Goal: Task Accomplishment & Management: Manage account settings

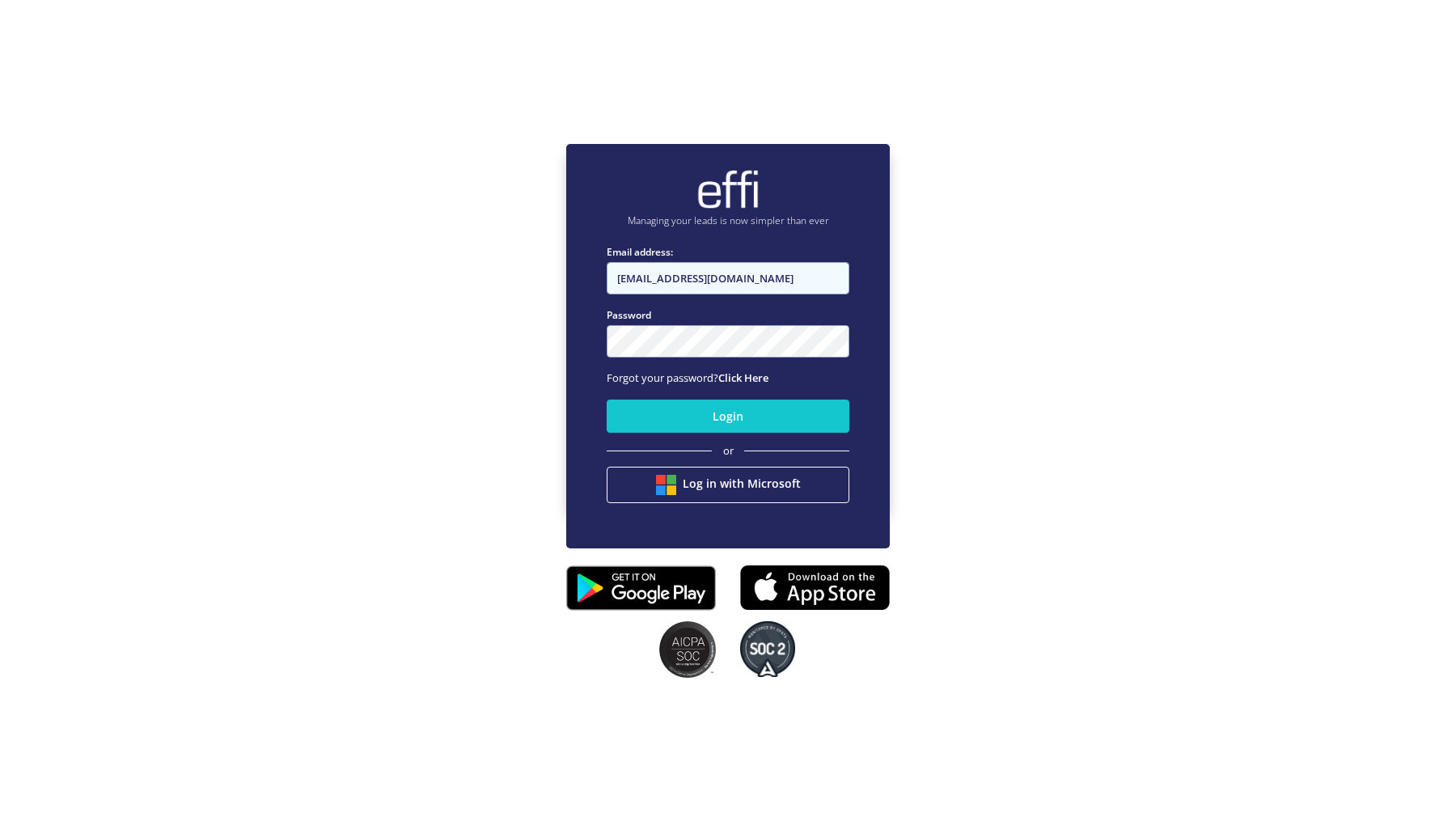
click at [751, 279] on input "[EMAIL_ADDRESS][DOMAIN_NAME]" at bounding box center [728, 279] width 242 height 33
type input "[EMAIL_ADDRESS][DOMAIN_NAME]"
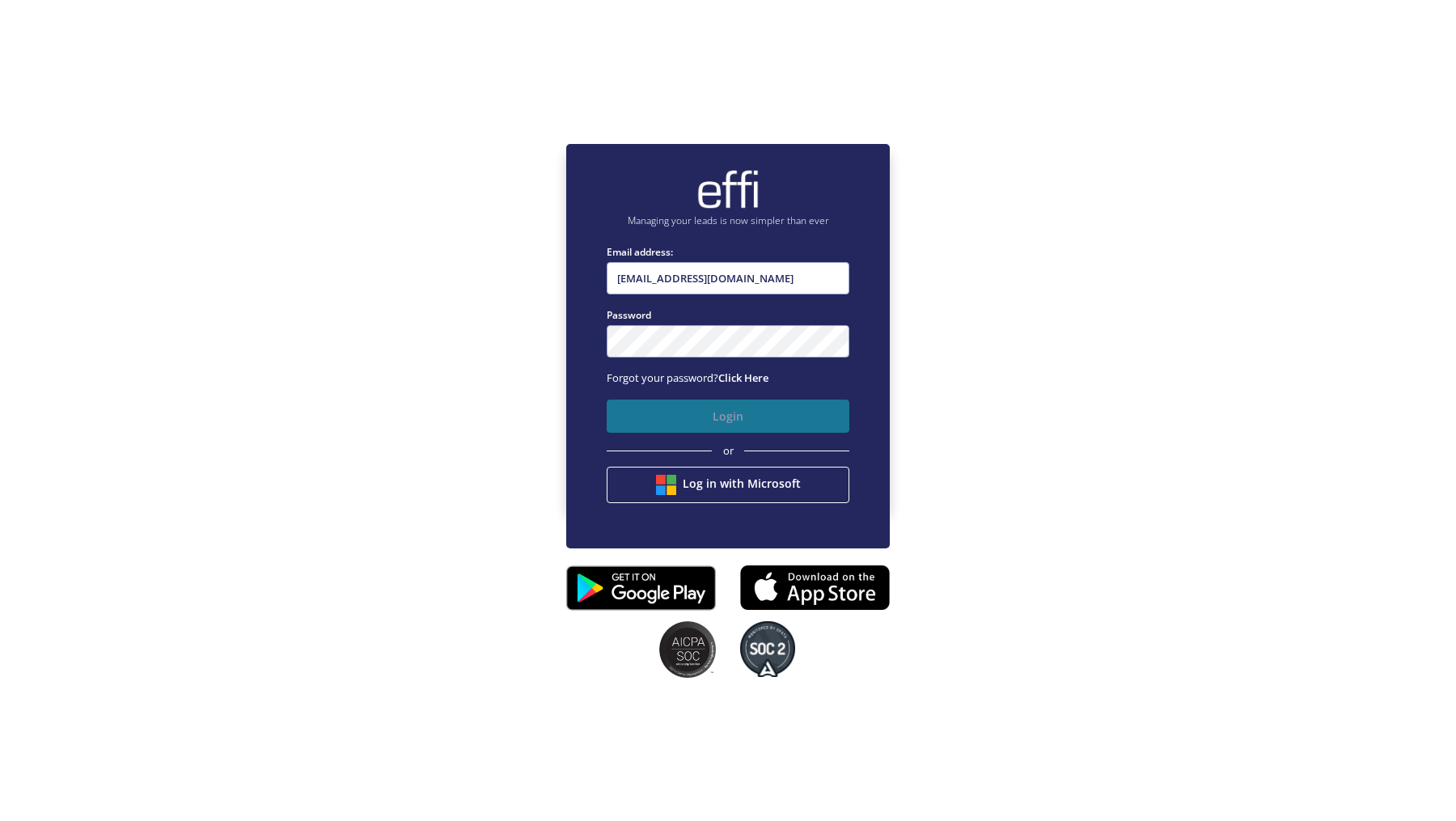
click at [670, 415] on button "Login" at bounding box center [728, 415] width 242 height 34
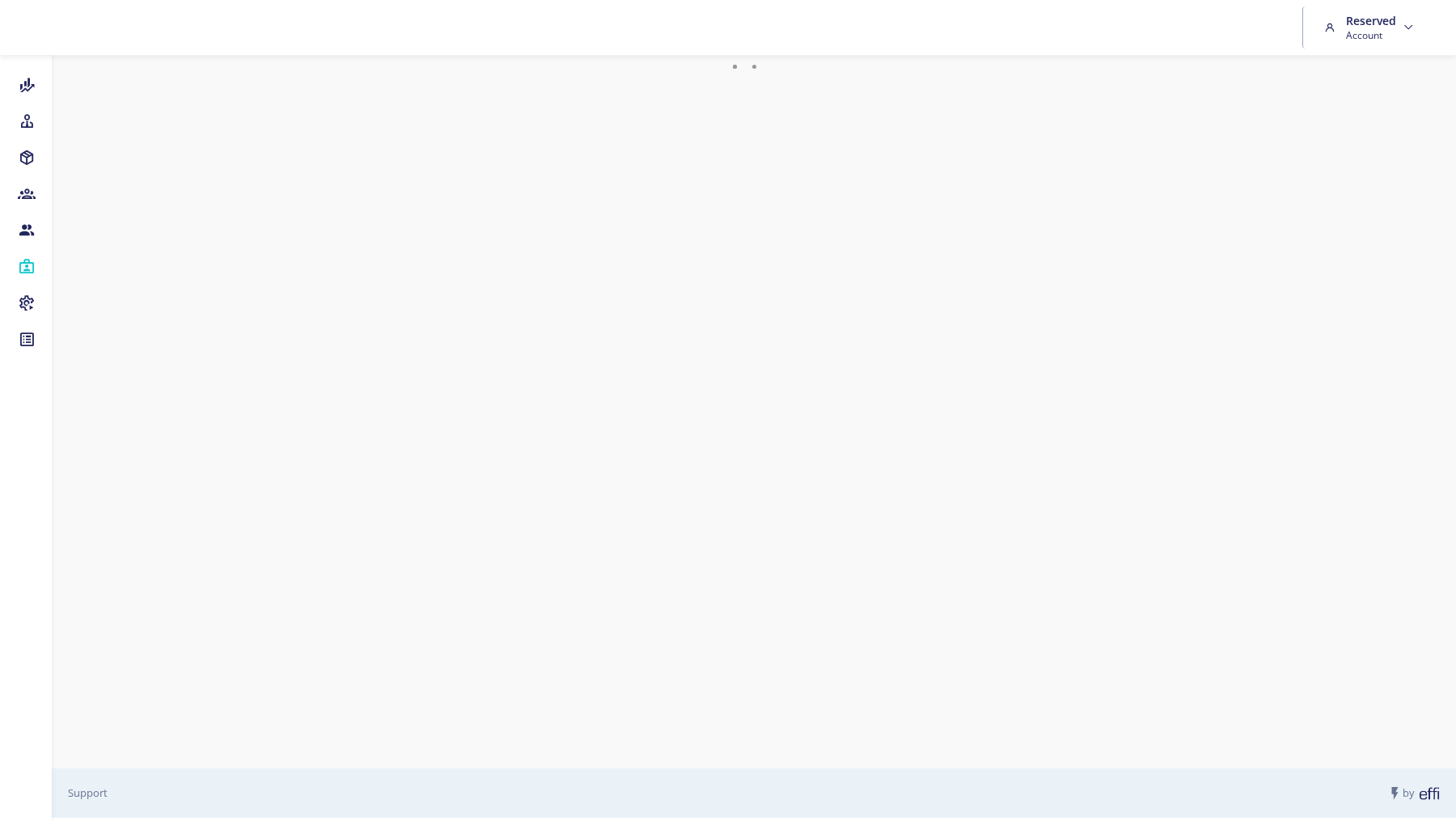
click at [0, 817] on nordpass-portal at bounding box center [0, 817] width 0 height 0
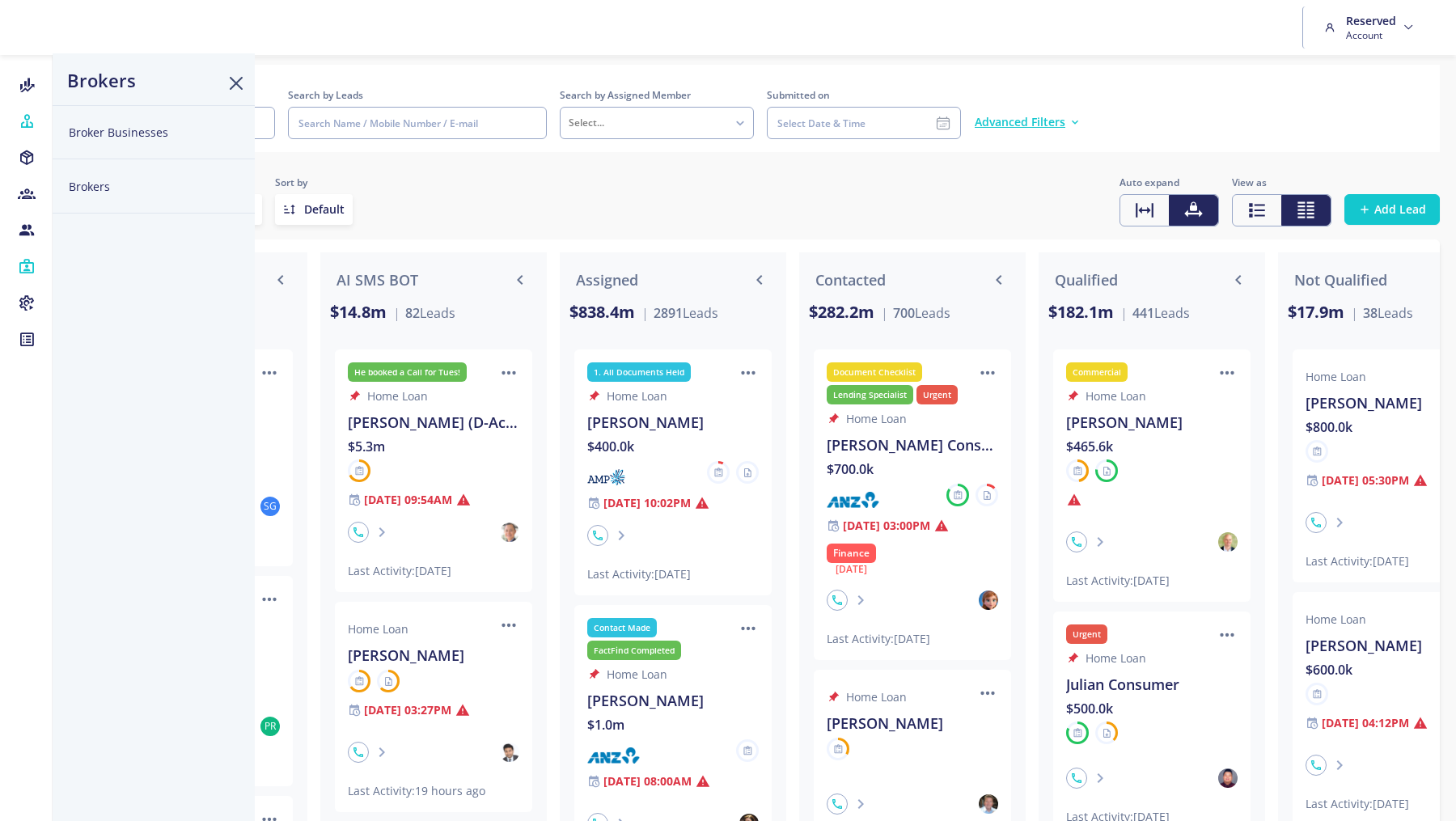
click at [99, 128] on button "Broker Businesses" at bounding box center [153, 132] width 202 height 54
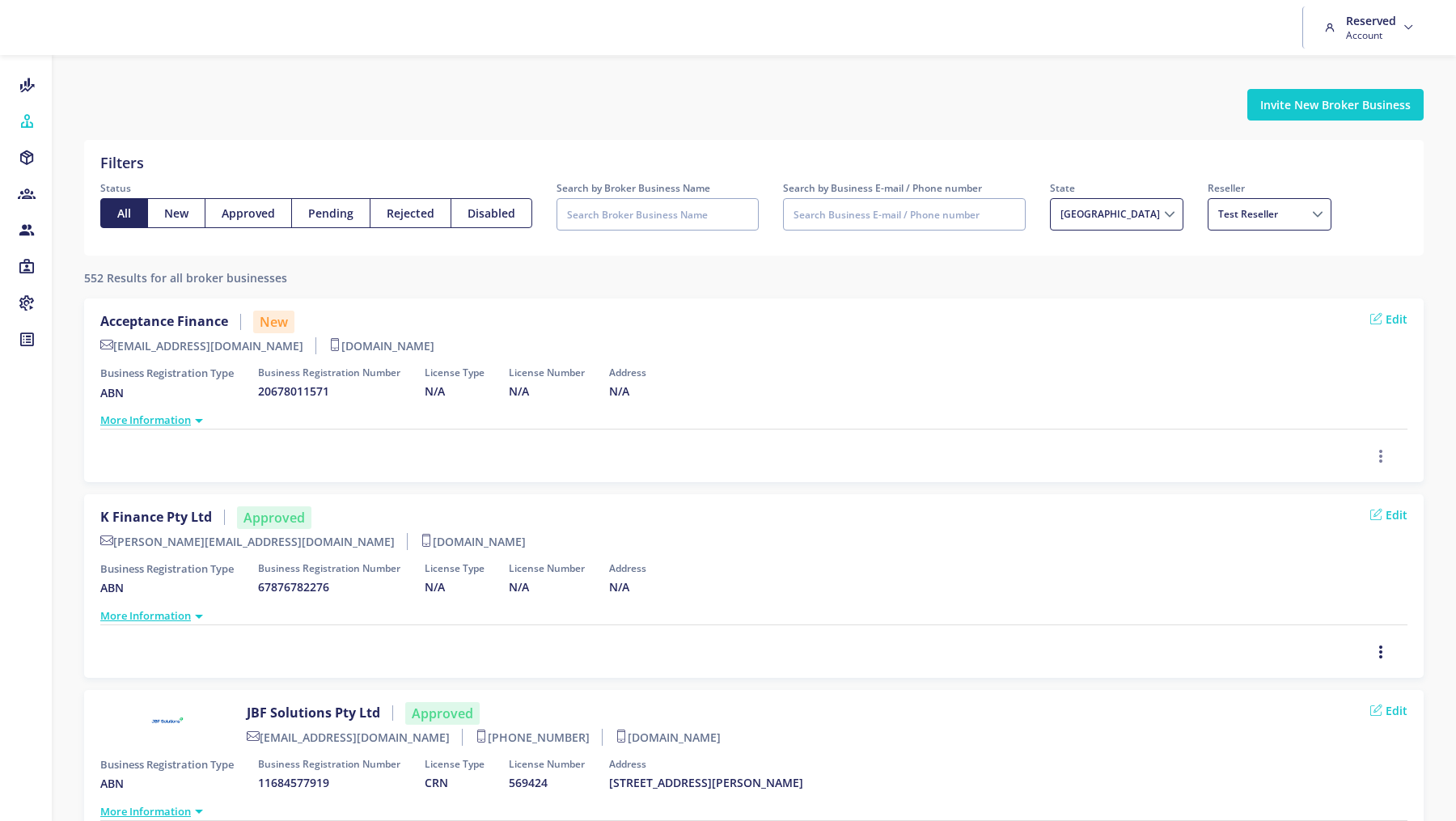
click at [1382, 449] on icon "button" at bounding box center [1381, 456] width 13 height 18
click at [1328, 369] on span "Approve" at bounding box center [1337, 371] width 46 height 15
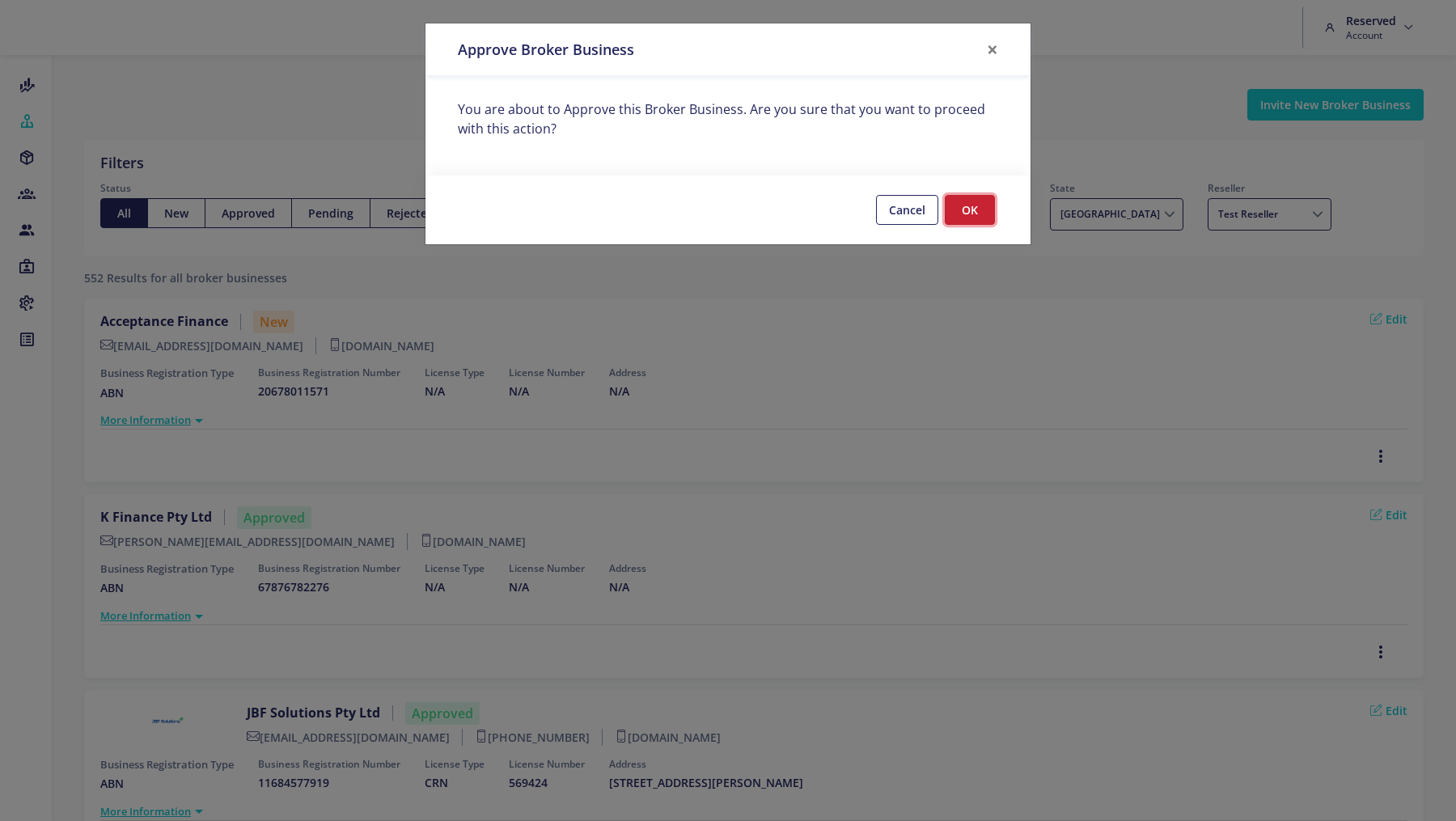
click at [978, 198] on button "OK" at bounding box center [969, 210] width 50 height 30
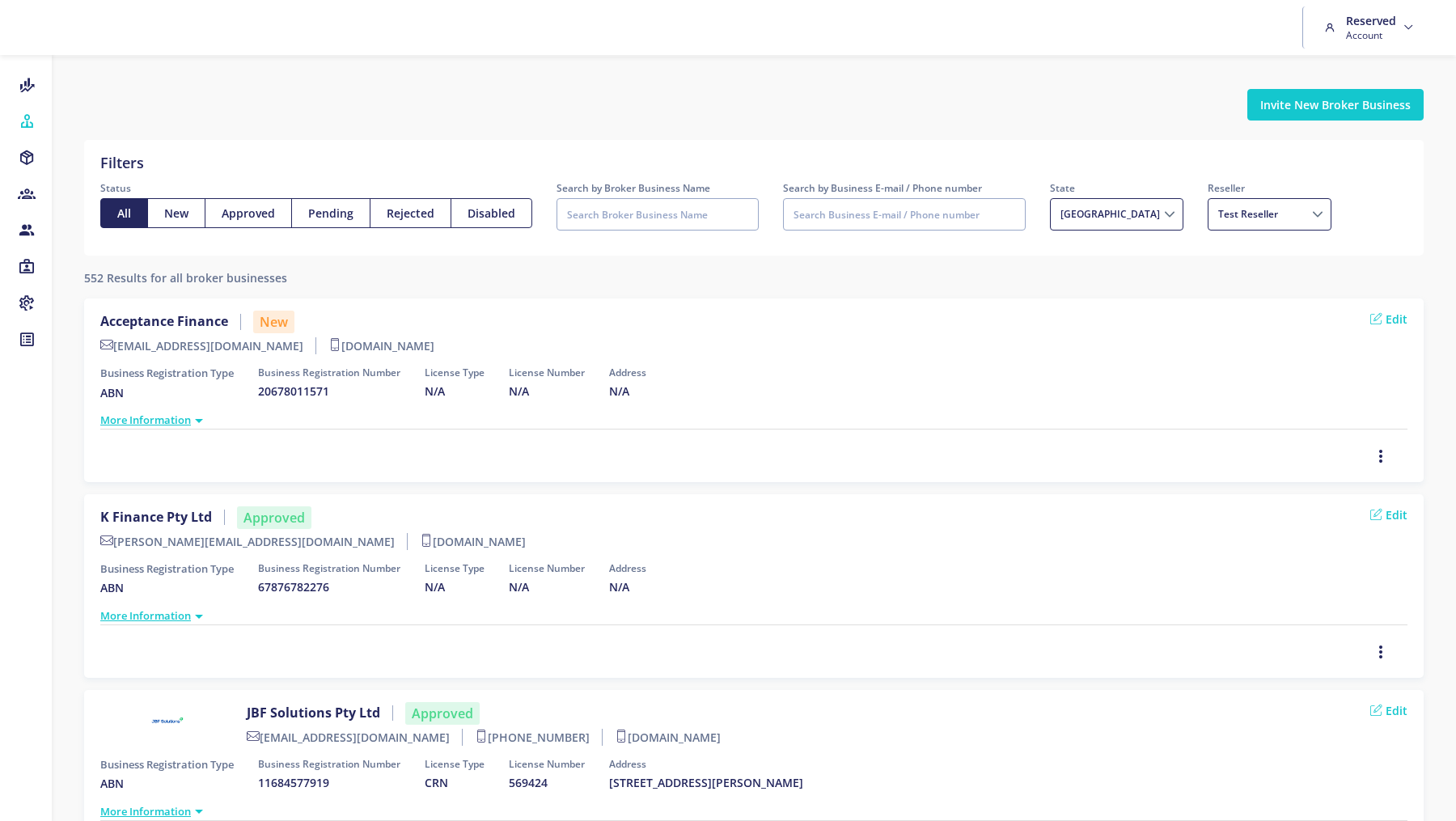
scroll to position [78, 0]
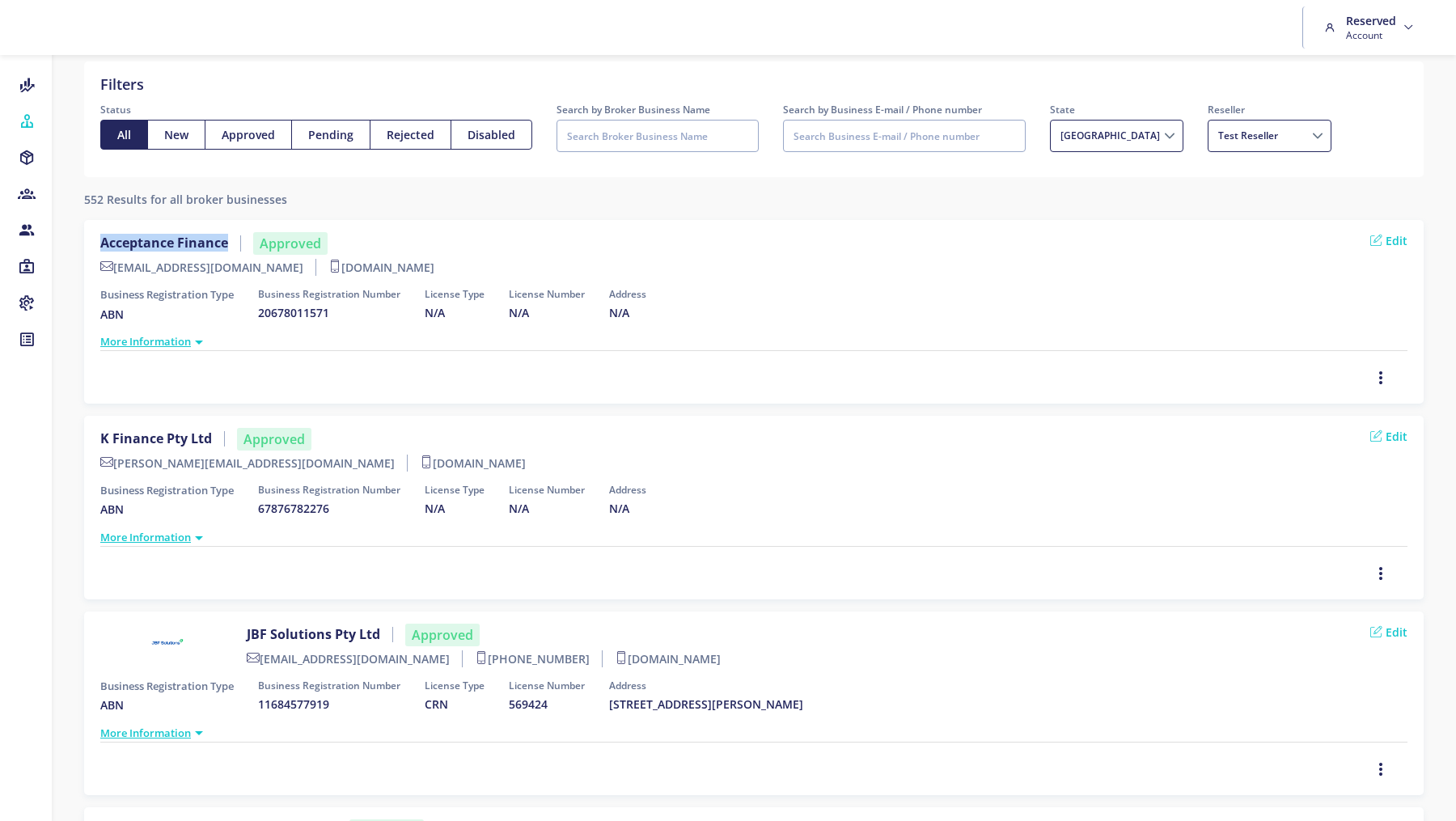
drag, startPoint x: 226, startPoint y: 240, endPoint x: 103, endPoint y: 247, distance: 123.2
click at [103, 247] on label "Acceptance Finance" at bounding box center [171, 242] width 141 height 15
copy label "Acceptance Finance"
click at [244, 464] on label "[PERSON_NAME][EMAIL_ADDRESS][DOMAIN_NAME]" at bounding box center [254, 463] width 308 height 17
drag, startPoint x: 250, startPoint y: 464, endPoint x: 116, endPoint y: 467, distance: 134.0
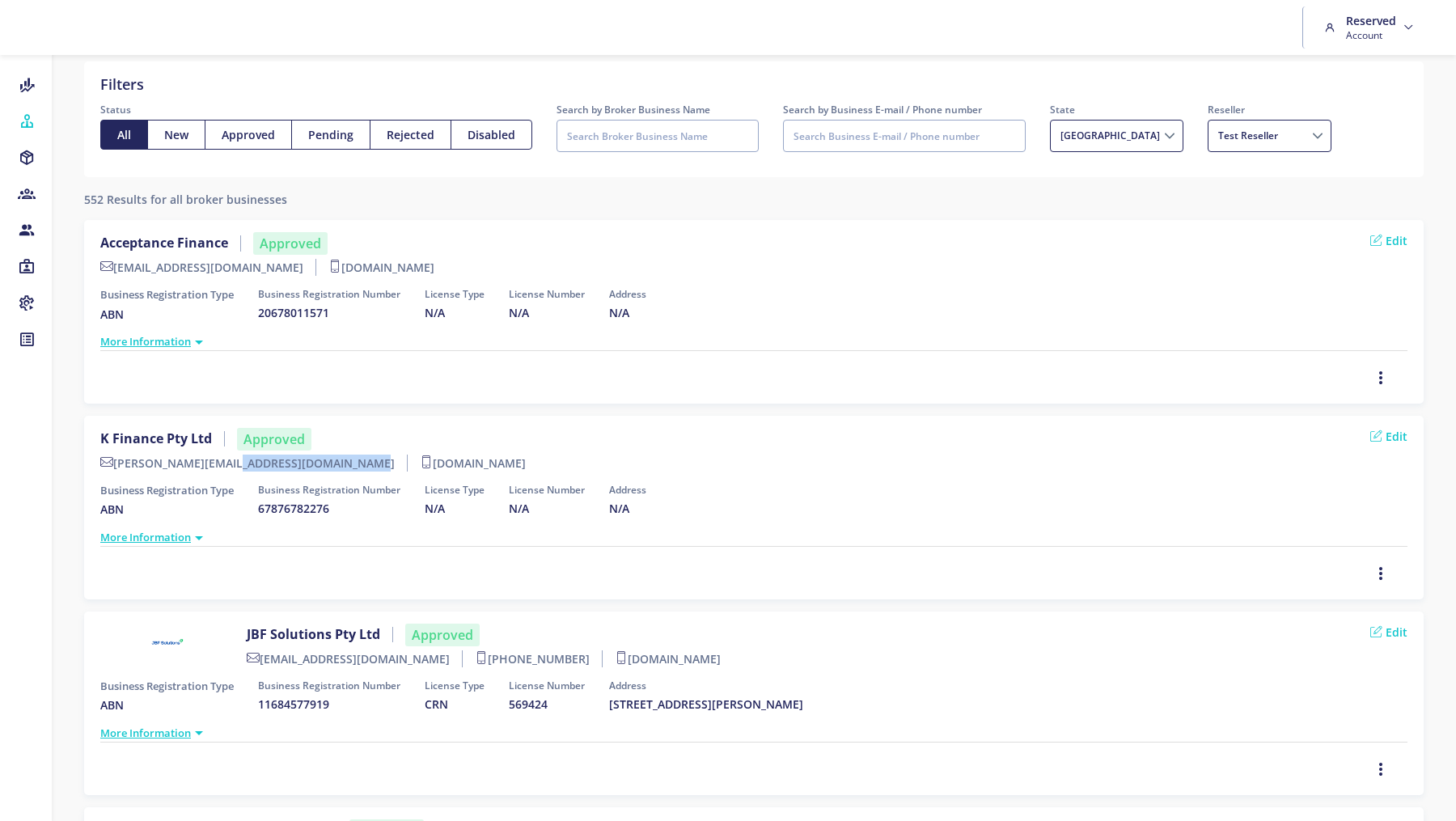
click at [116, 467] on label "[PERSON_NAME][EMAIL_ADDRESS][DOMAIN_NAME]" at bounding box center [254, 463] width 308 height 17
copy label "[PERSON_NAME][EMAIL_ADDRESS][DOMAIN_NAME]"
click at [561, 381] on div "Disable Delete" at bounding box center [754, 370] width 1307 height 41
click at [956, 237] on div "Acceptance Finance Approved [EMAIL_ADDRESS][DOMAIN_NAME] [DOMAIN_NAME] Edit" at bounding box center [754, 257] width 1307 height 50
